Goal: Information Seeking & Learning: Learn about a topic

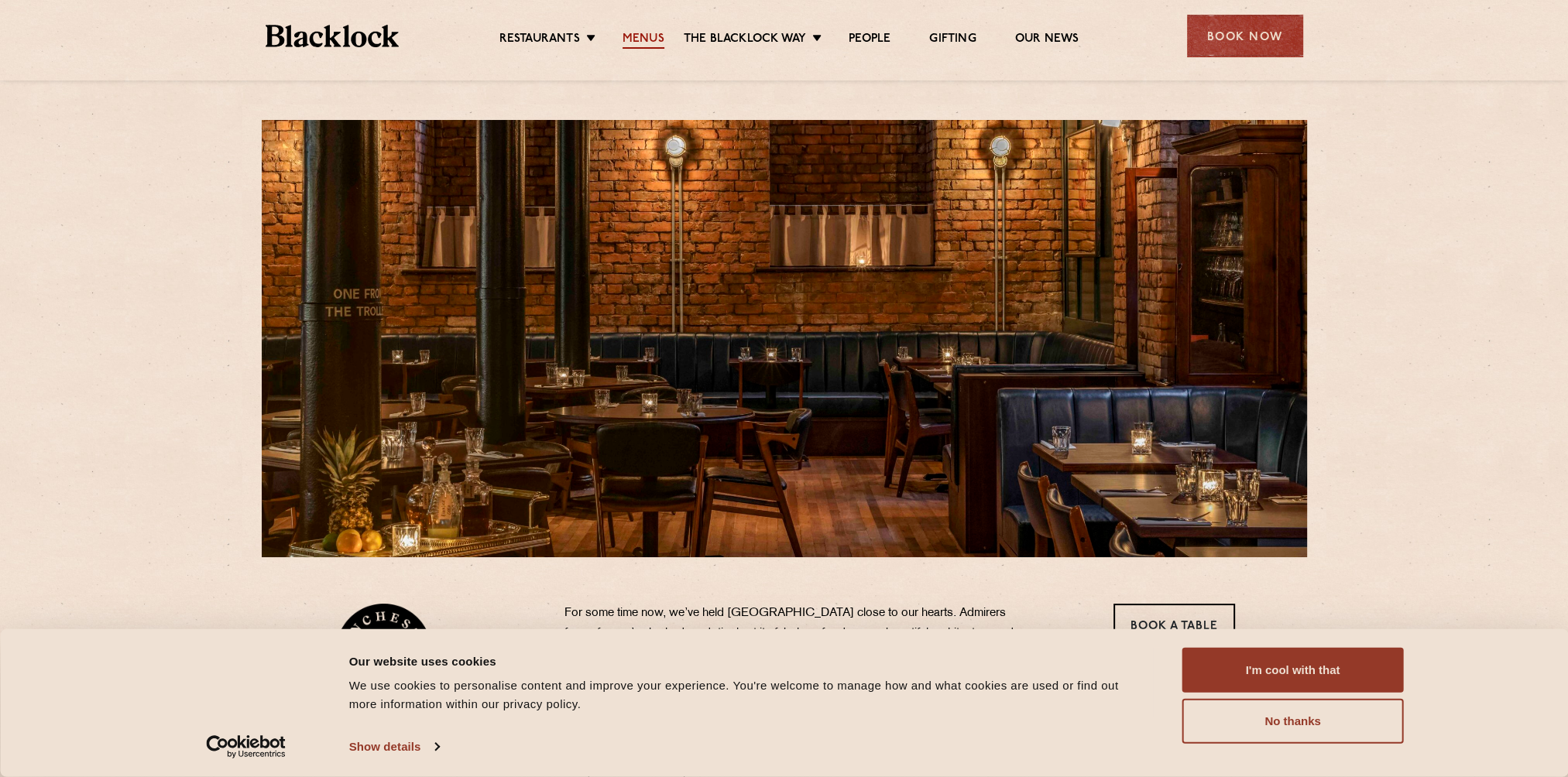
click at [638, 41] on link "Menus" at bounding box center [643, 41] width 42 height 17
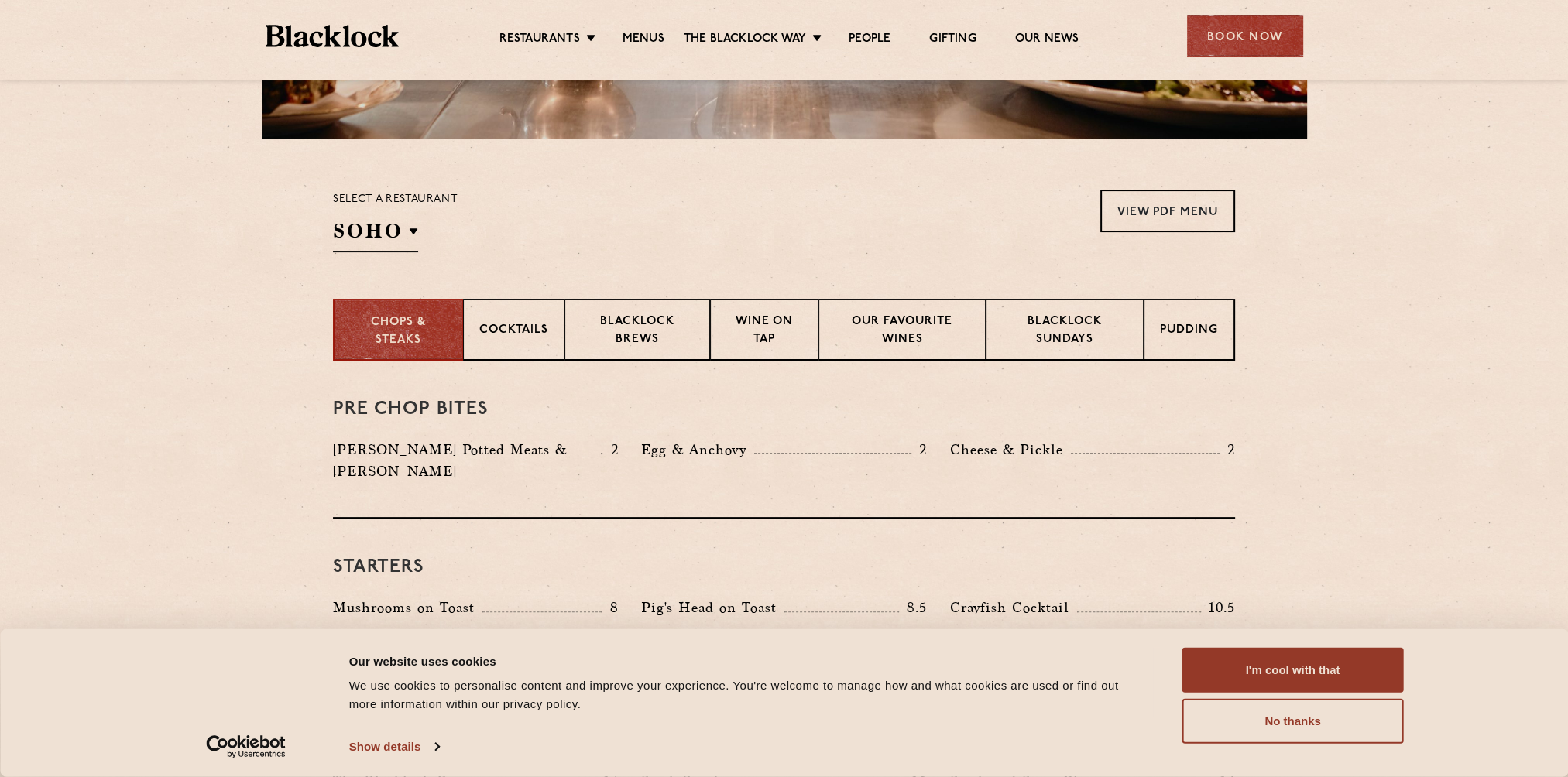
scroll to position [309, 0]
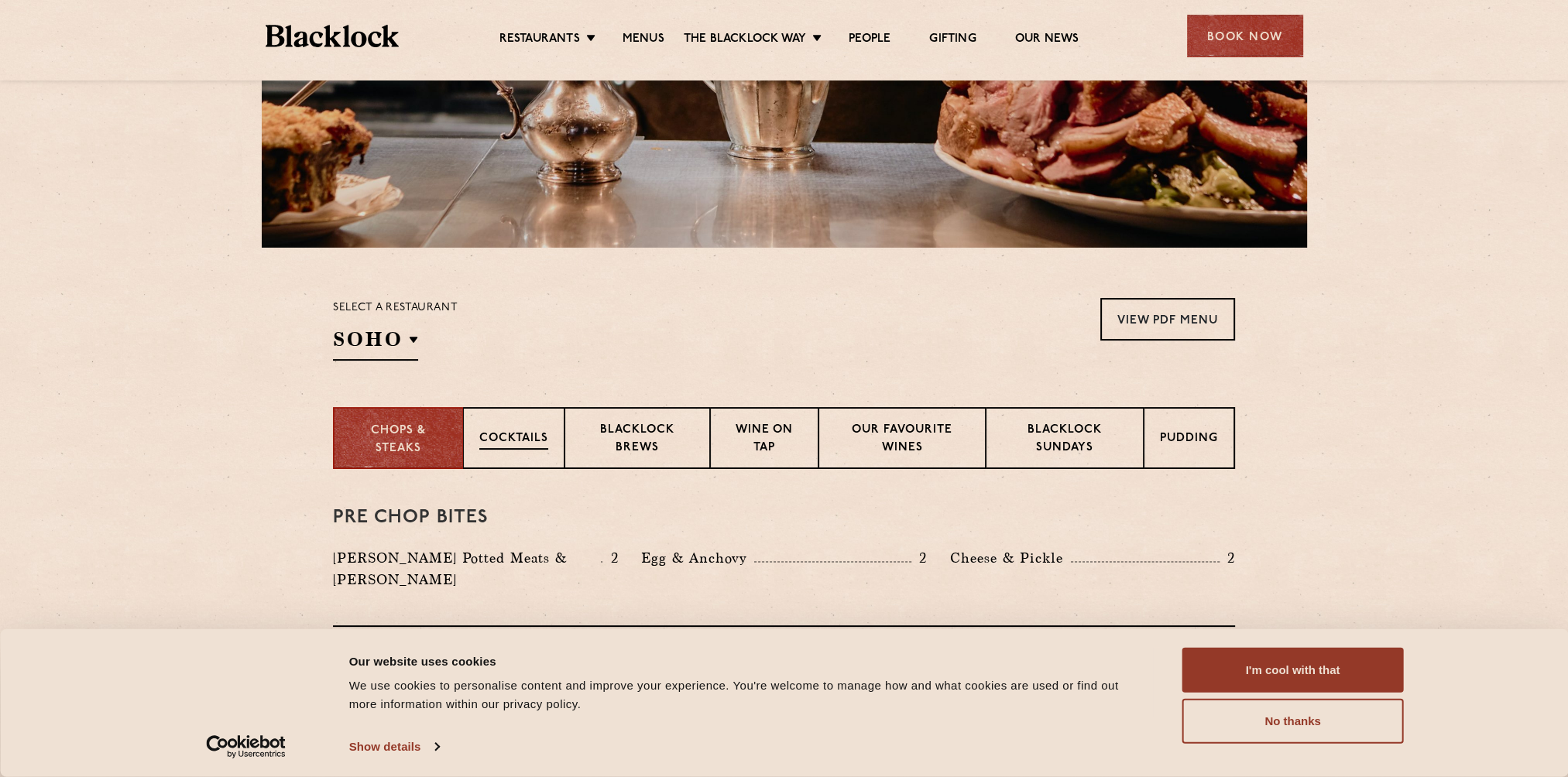
click at [500, 446] on p "Cocktails" at bounding box center [513, 440] width 69 height 19
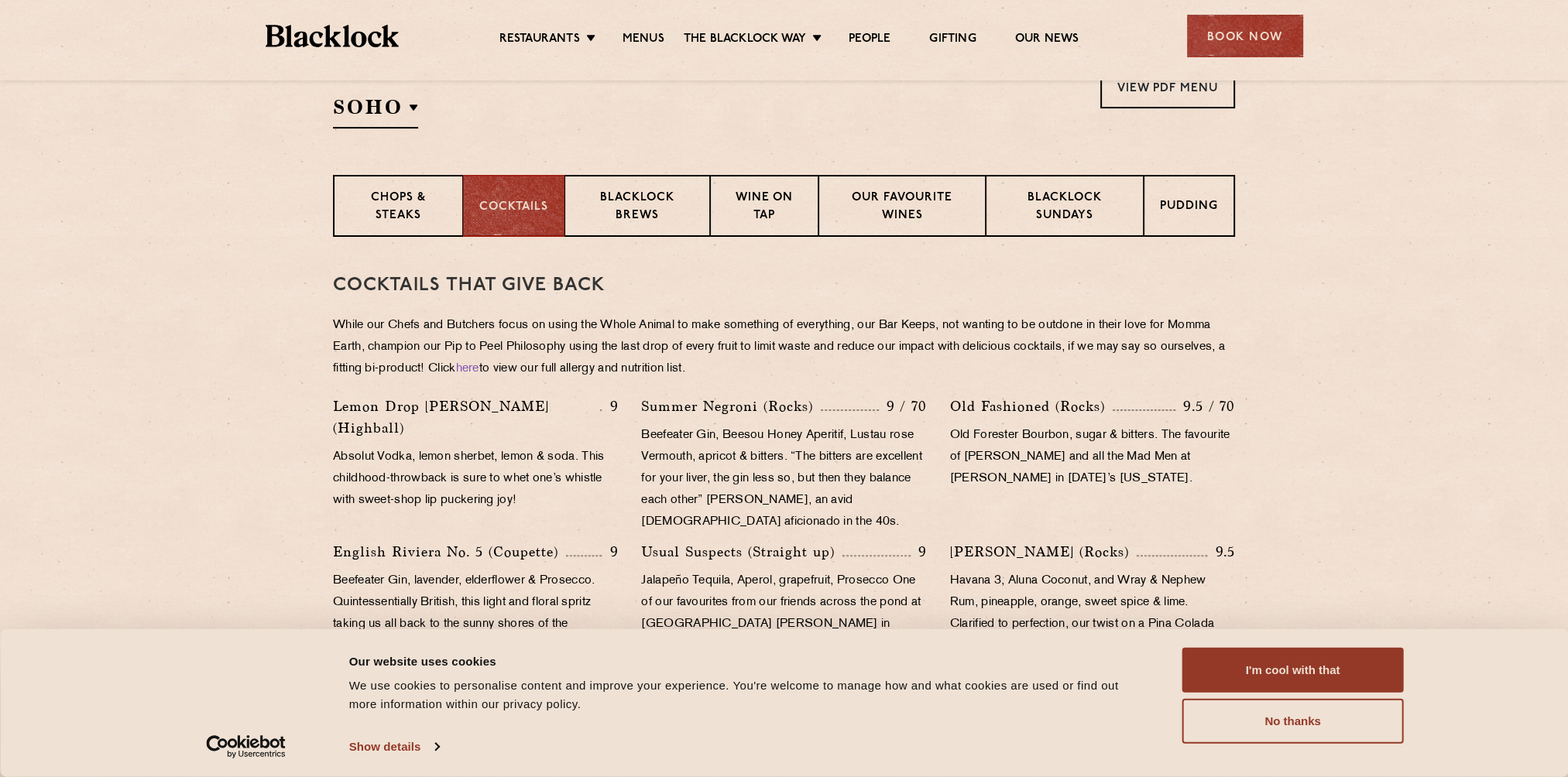
scroll to position [542, 0]
click at [375, 214] on p "Chops & Steaks" at bounding box center [397, 208] width 97 height 37
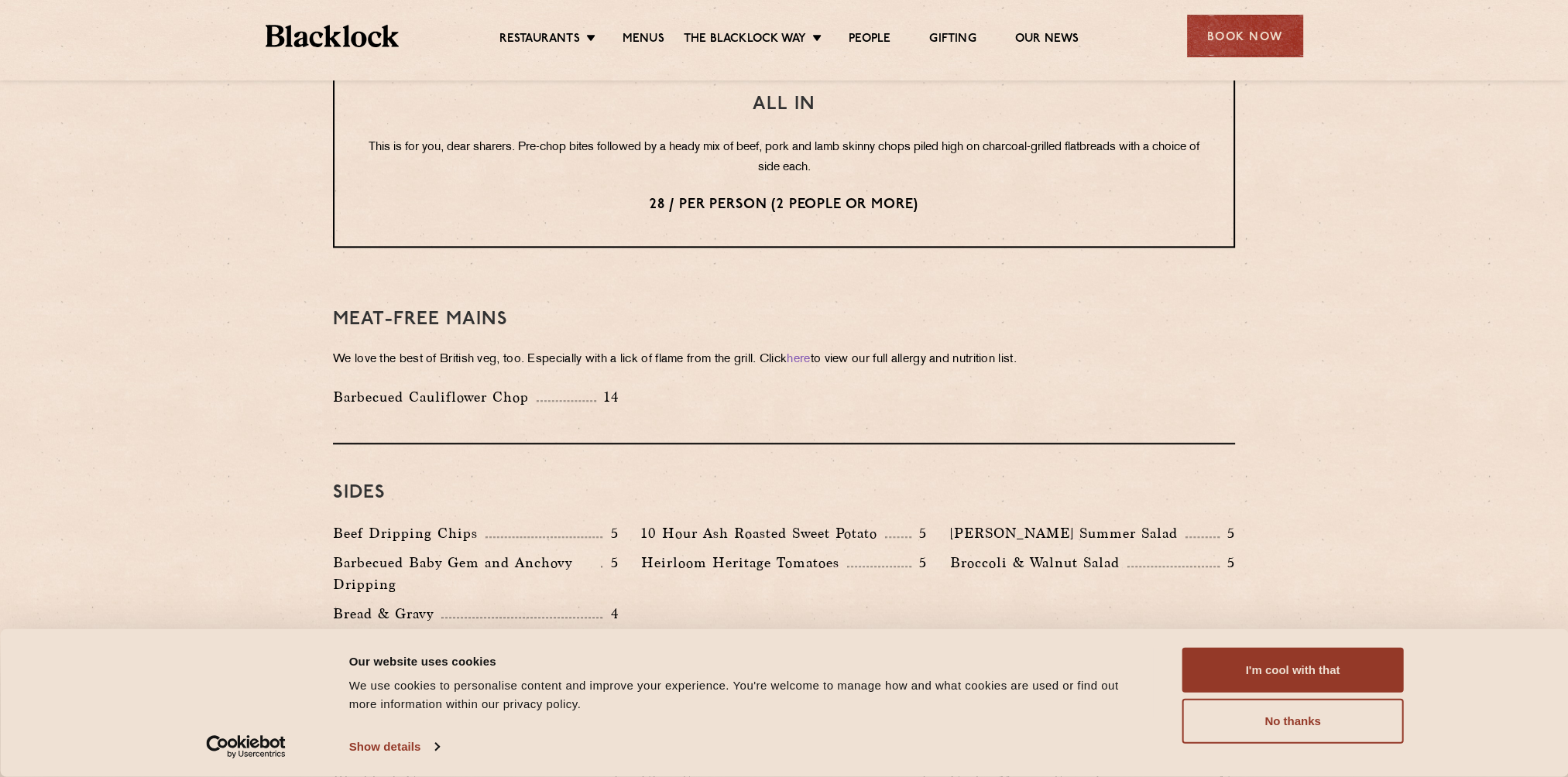
scroll to position [2168, 0]
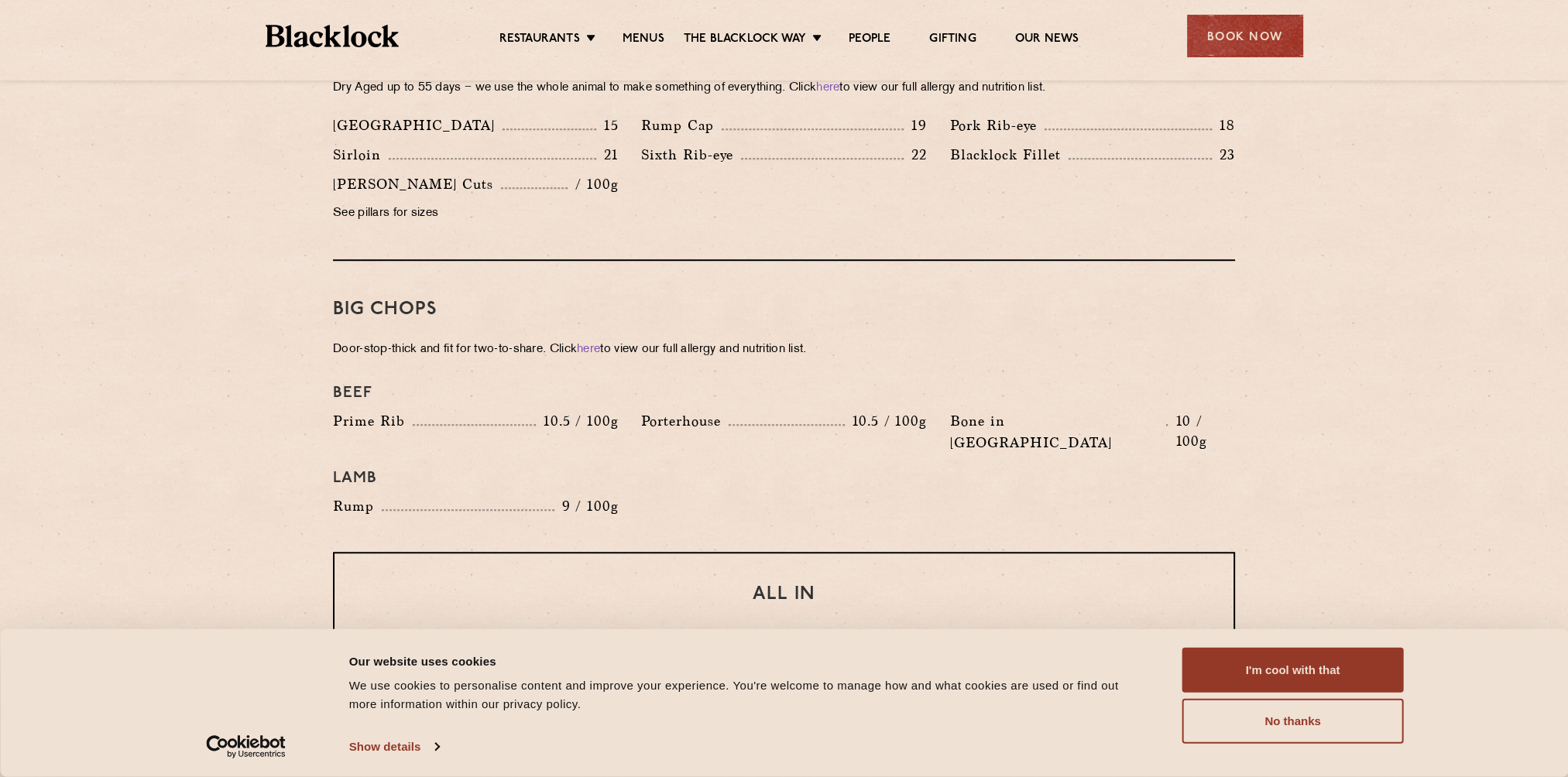
drag, startPoint x: 329, startPoint y: 365, endPoint x: 301, endPoint y: 230, distance: 137.9
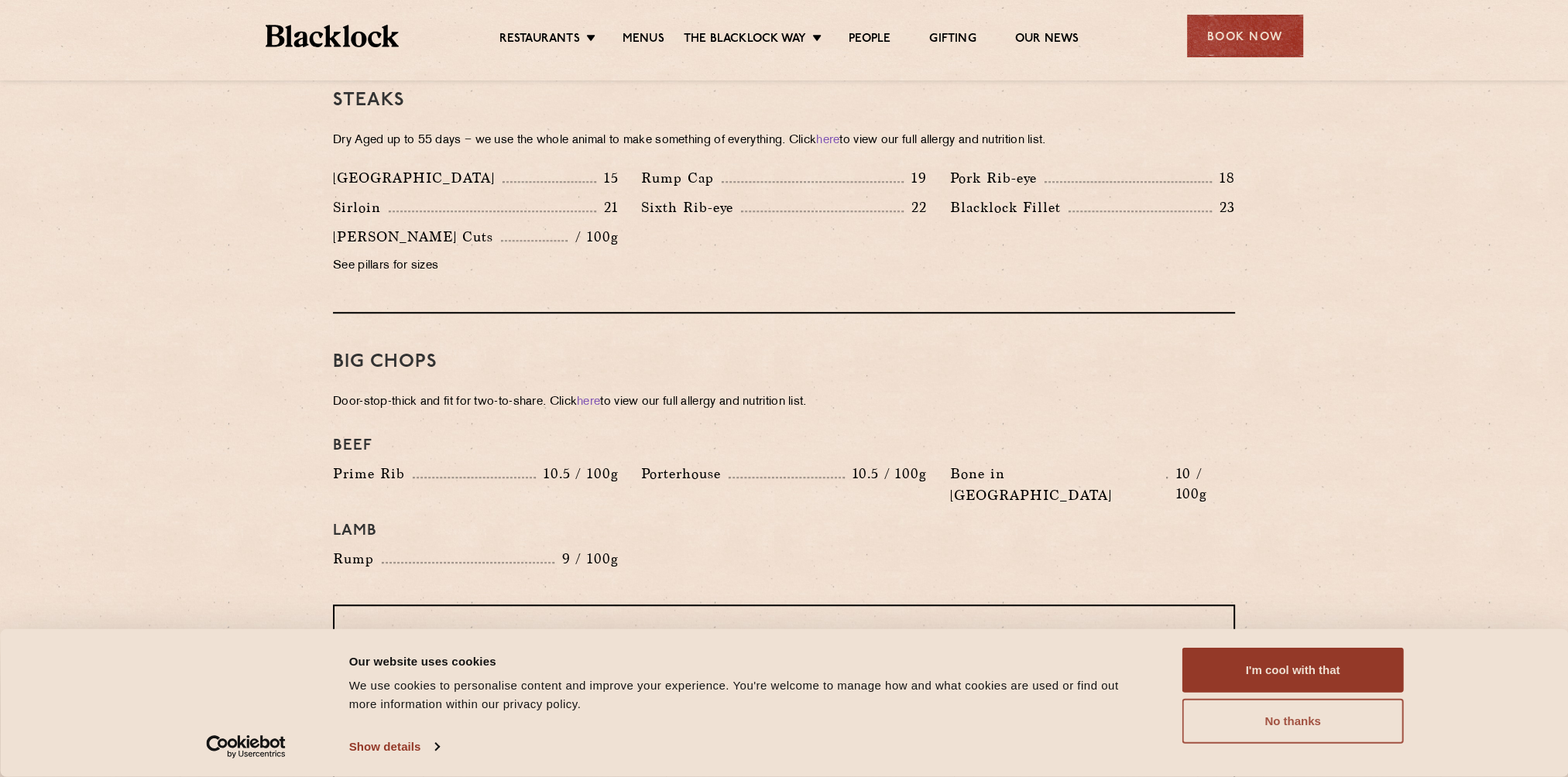
click at [1251, 712] on button "No thanks" at bounding box center [1292, 721] width 221 height 44
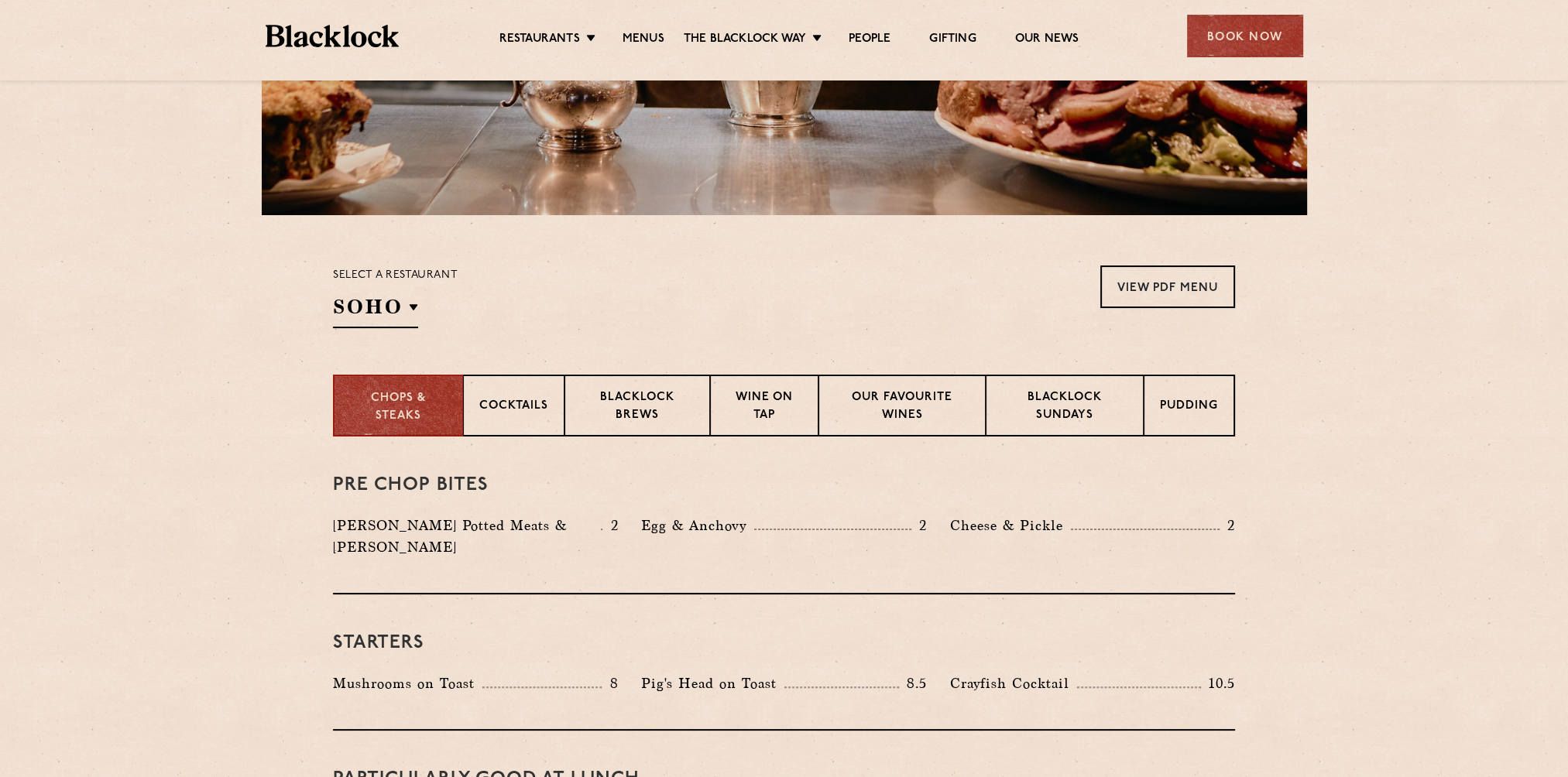
scroll to position [309, 0]
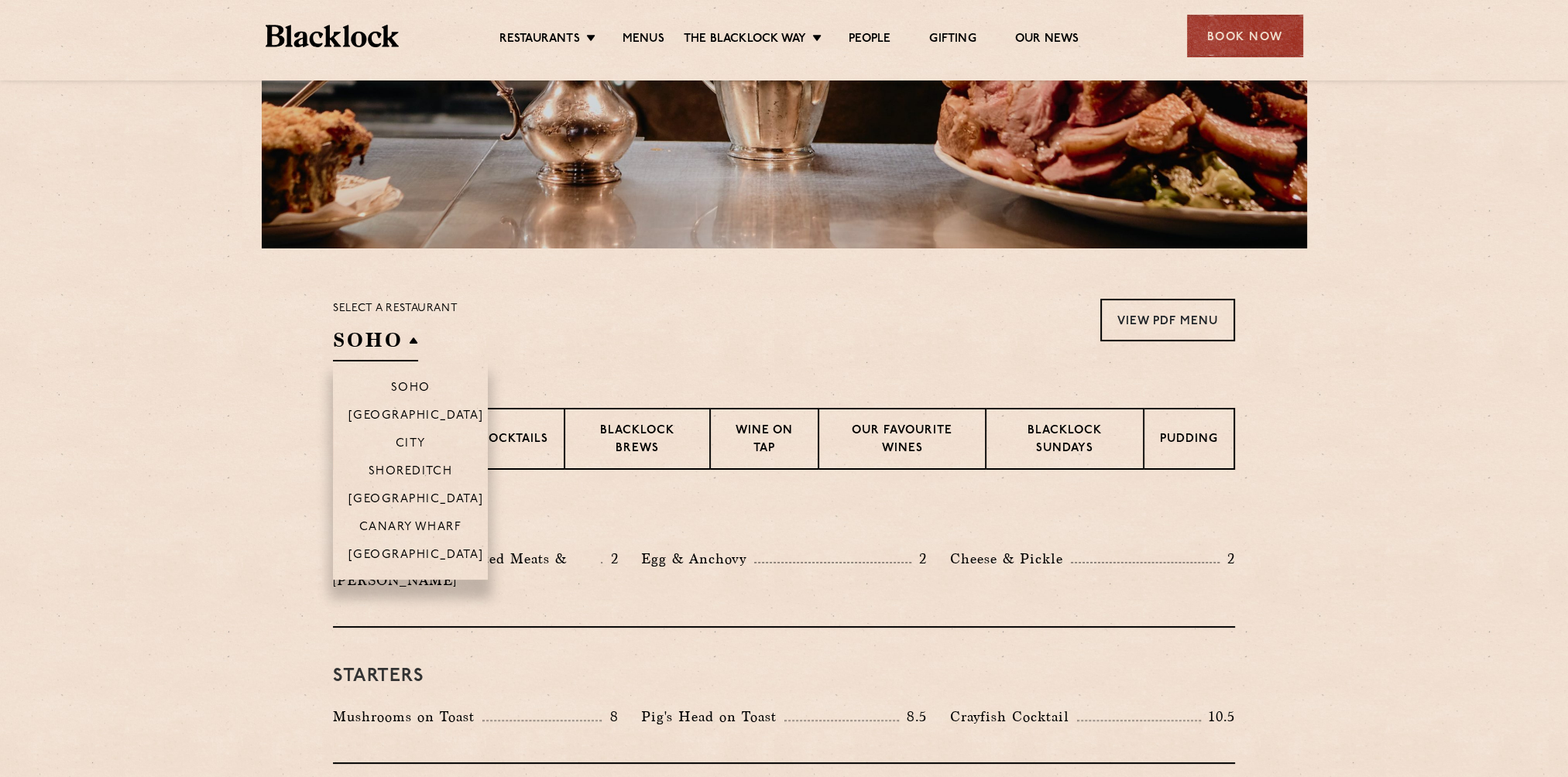
click at [411, 337] on h2 "SOHO" at bounding box center [375, 344] width 85 height 35
click at [419, 552] on p "[GEOGRAPHIC_DATA]" at bounding box center [416, 557] width 135 height 15
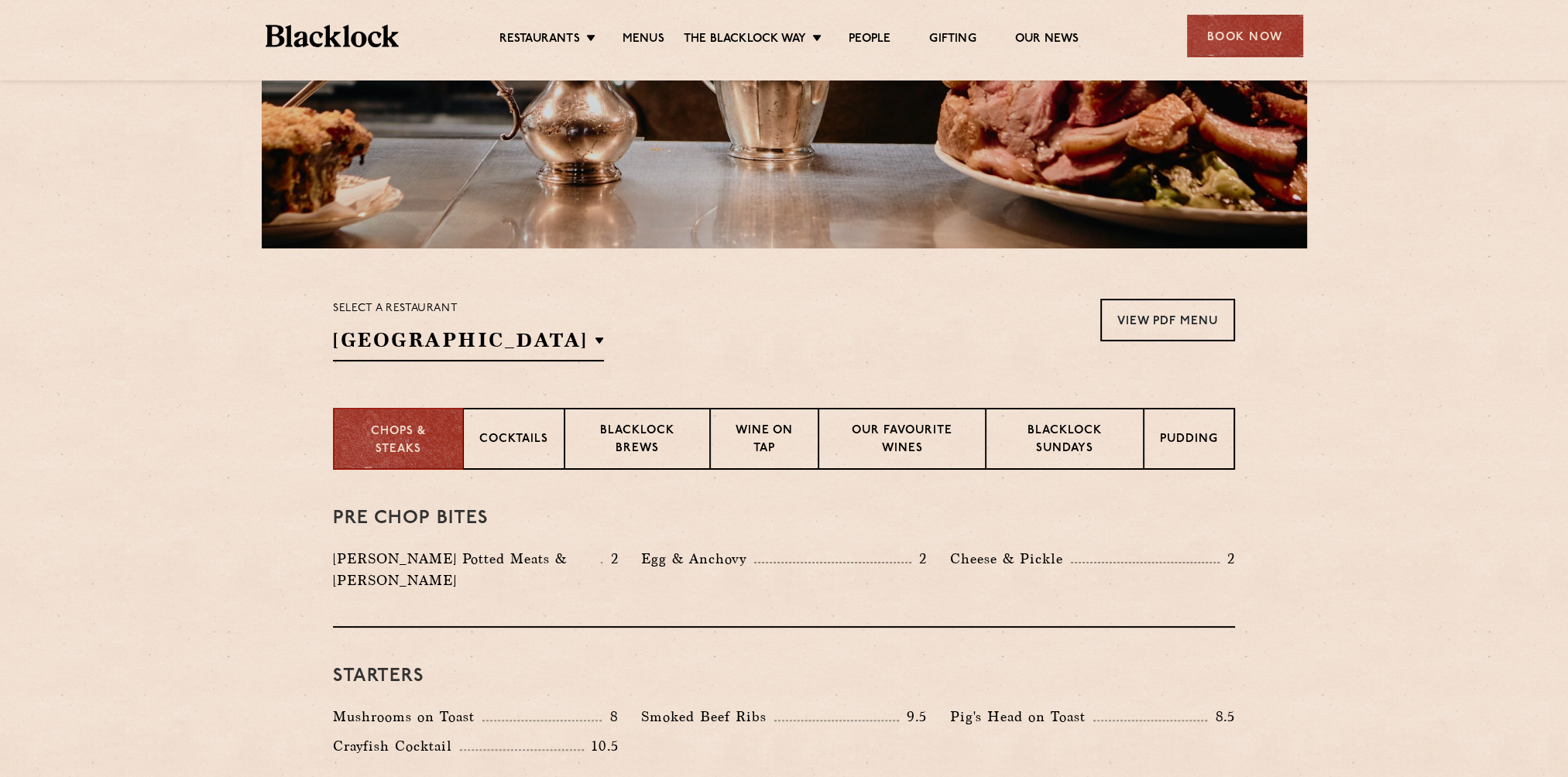
click at [680, 357] on div "Select a restaurant [GEOGRAPHIC_DATA] [GEOGRAPHIC_DATA] [GEOGRAPHIC_DATA] [GEOG…" at bounding box center [783, 330] width 902 height 63
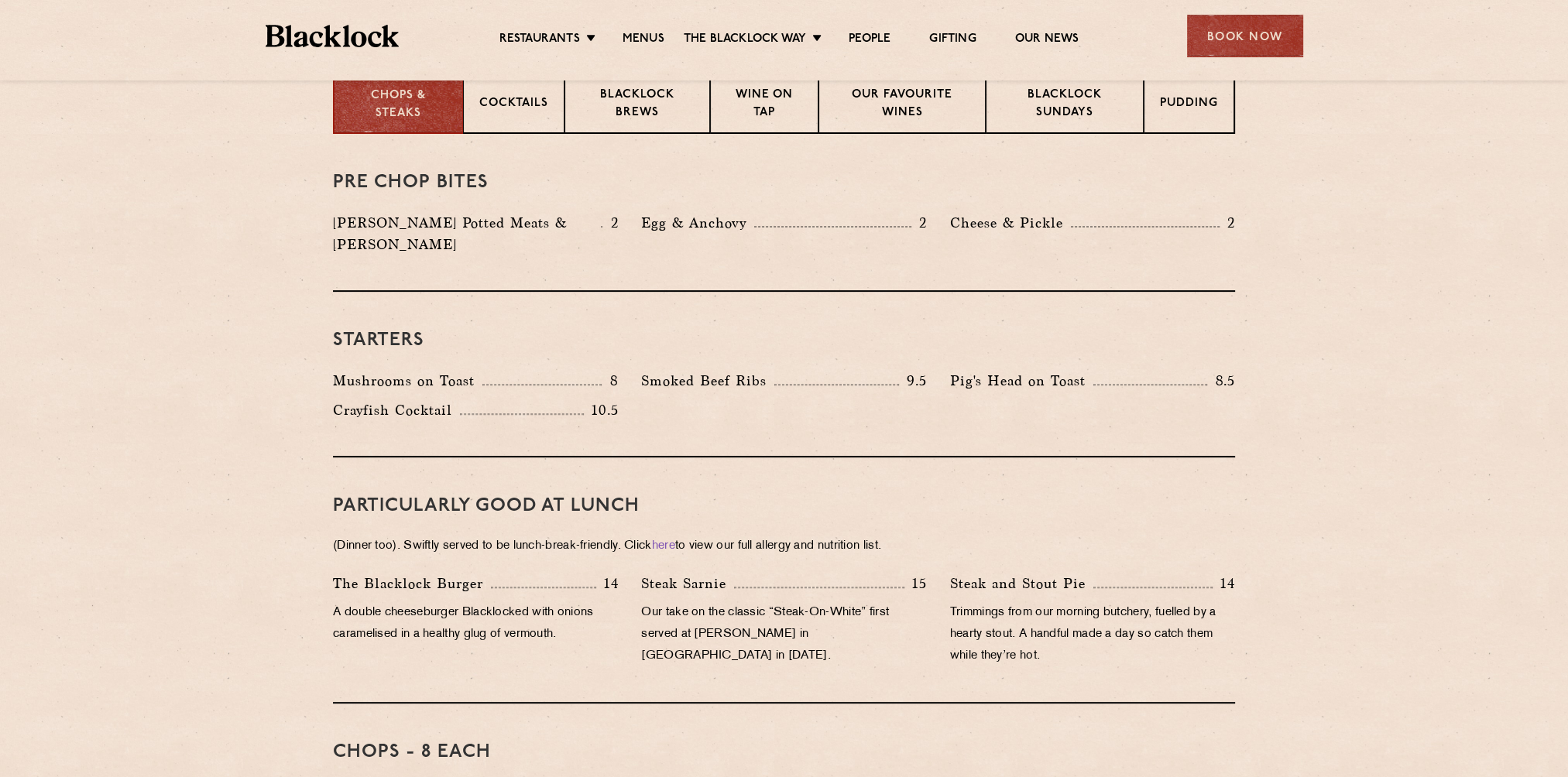
scroll to position [619, 0]
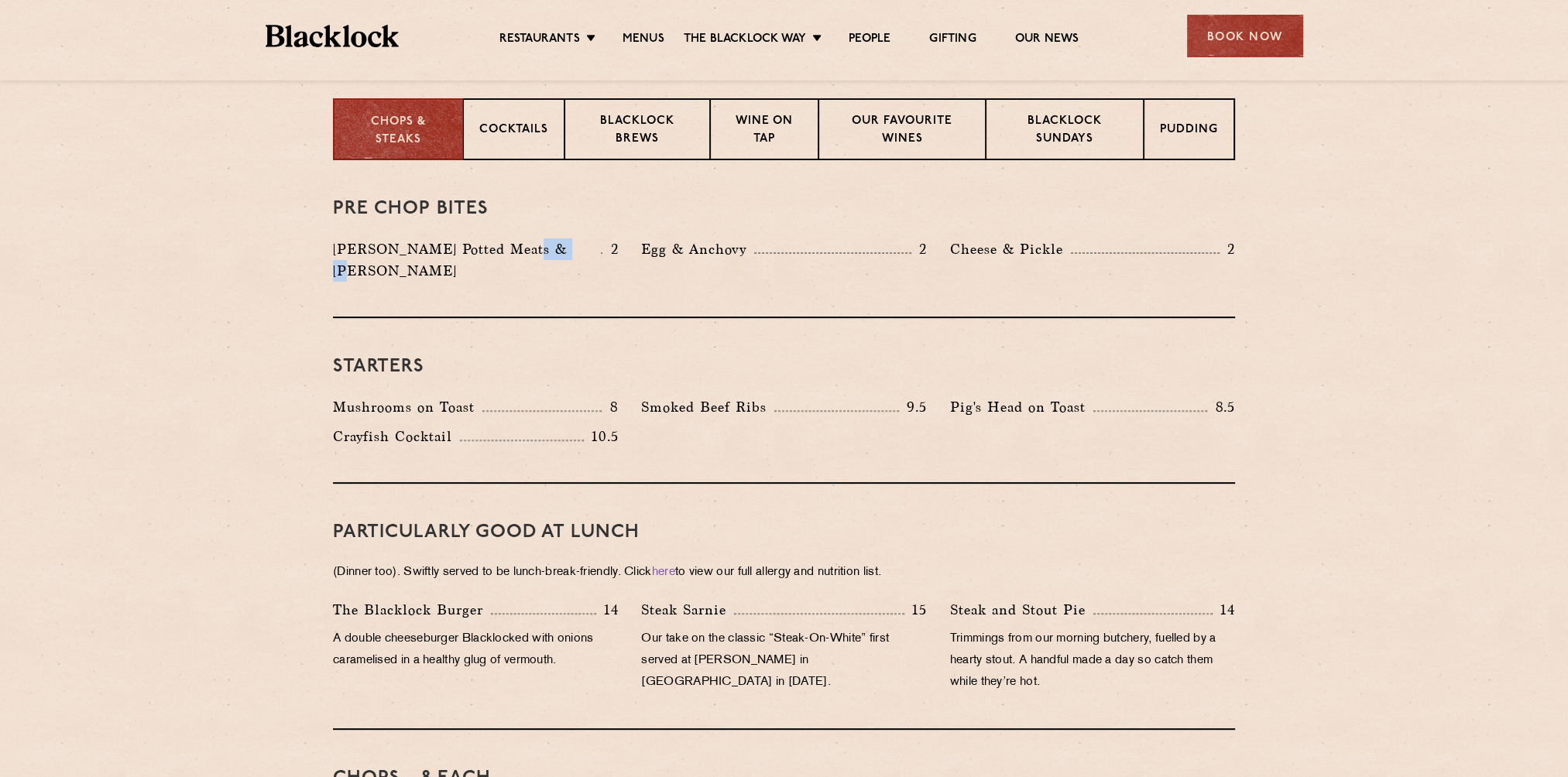
drag, startPoint x: 517, startPoint y: 247, endPoint x: 568, endPoint y: 251, distance: 51.2
click at [568, 251] on p "[PERSON_NAME] Potted Meats & [PERSON_NAME]" at bounding box center [466, 260] width 268 height 43
drag, startPoint x: 568, startPoint y: 251, endPoint x: 549, endPoint y: 253, distance: 19.1
